Goal: Information Seeking & Learning: Learn about a topic

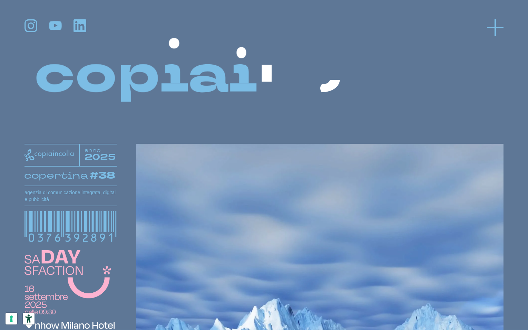
click at [493, 22] on icon at bounding box center [495, 27] width 17 height 17
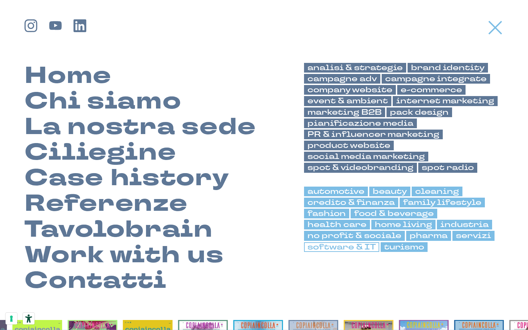
click at [361, 245] on link "software & IT" at bounding box center [341, 247] width 75 height 10
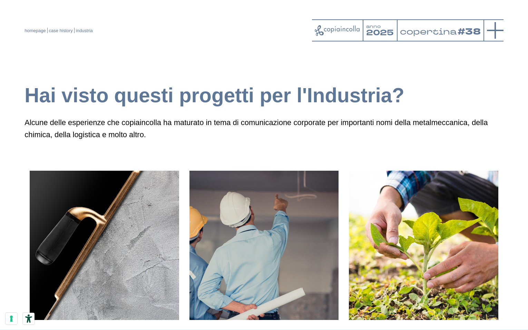
click at [500, 32] on icon at bounding box center [495, 30] width 17 height 17
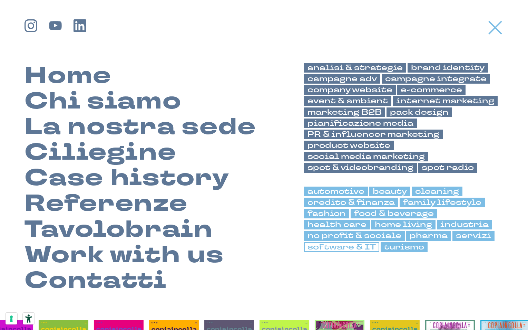
click at [350, 249] on link "software & IT" at bounding box center [341, 247] width 75 height 10
